Goal: Task Accomplishment & Management: Use online tool/utility

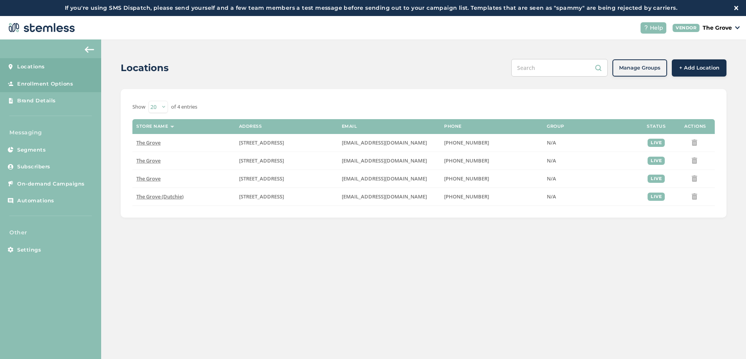
click at [50, 86] on span "Enrollment Options" at bounding box center [45, 84] width 56 height 8
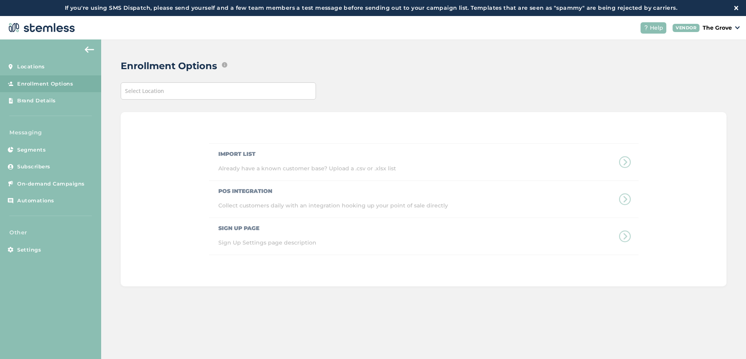
click at [201, 91] on div "Select Location" at bounding box center [218, 90] width 195 height 17
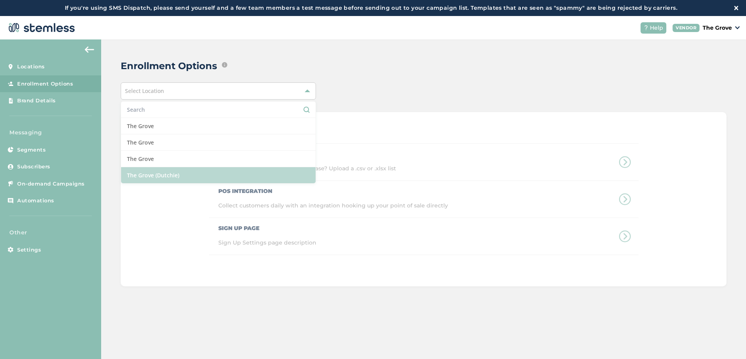
click at [160, 172] on li "The Grove (Dutchie)" at bounding box center [218, 175] width 194 height 16
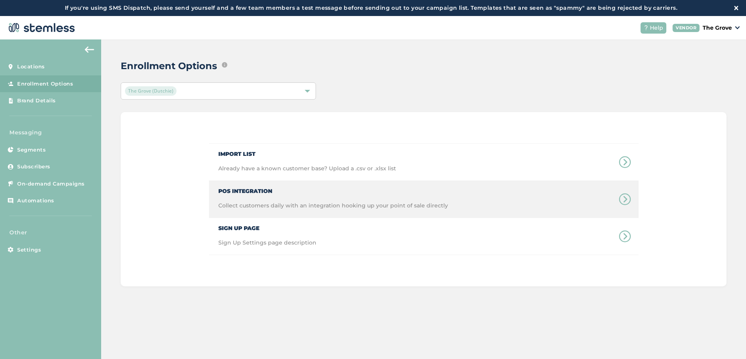
click at [250, 195] on div "POS Integration Collect customers daily with an integration hooking up your poi…" at bounding box center [328, 199] width 239 height 37
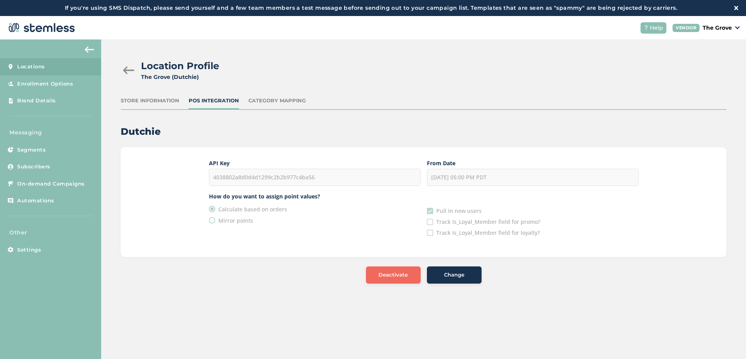
click at [276, 100] on div "Category Mapping" at bounding box center [276, 101] width 57 height 8
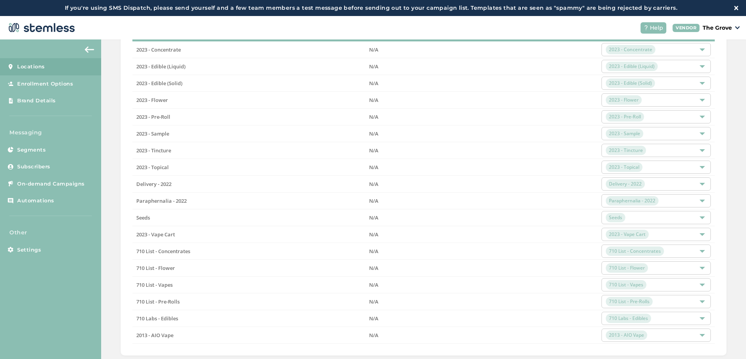
drag, startPoint x: 105, startPoint y: 210, endPoint x: 108, endPoint y: 205, distance: 5.8
click at [105, 209] on div "Location Profile [GEOGRAPHIC_DATA] (Dutchie) Store Information POS Integration …" at bounding box center [423, 136] width 645 height 478
click at [51, 186] on span "On-demand Campaigns" at bounding box center [51, 184] width 68 height 8
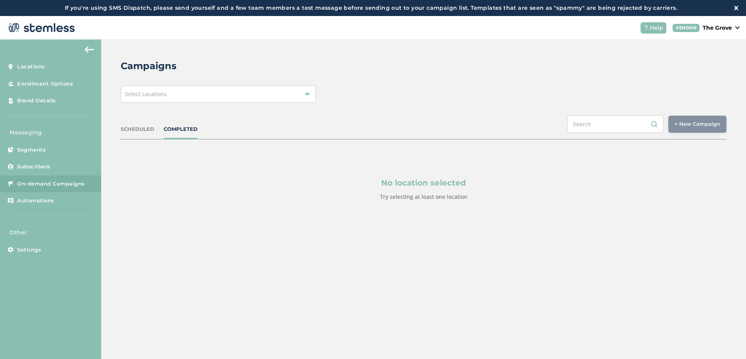
click at [218, 97] on div "Select Locations" at bounding box center [218, 94] width 195 height 17
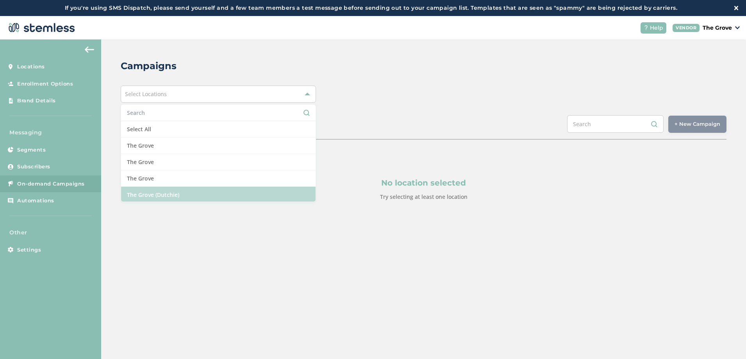
click at [179, 197] on li "The Grove (Dutchie)" at bounding box center [218, 195] width 194 height 16
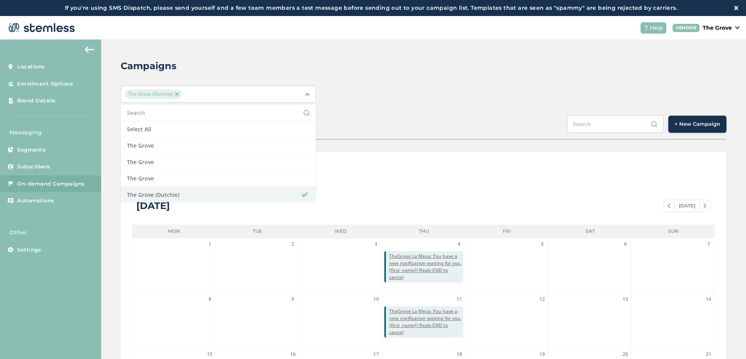
click at [684, 122] on span "+ New Campaign" at bounding box center [697, 124] width 46 height 8
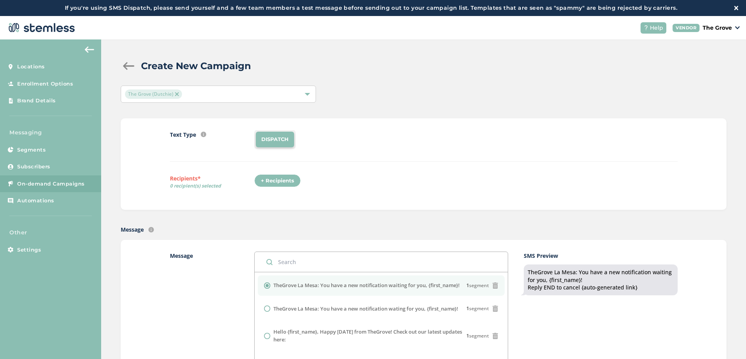
click at [273, 183] on div "+ Recipients" at bounding box center [277, 180] width 46 height 13
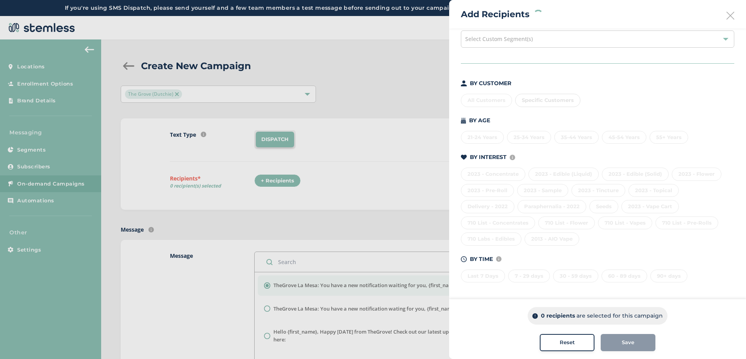
scroll to position [38, 0]
click at [685, 222] on div "710 List - Pre-Rolls" at bounding box center [686, 222] width 63 height 13
